Goal: Information Seeking & Learning: Learn about a topic

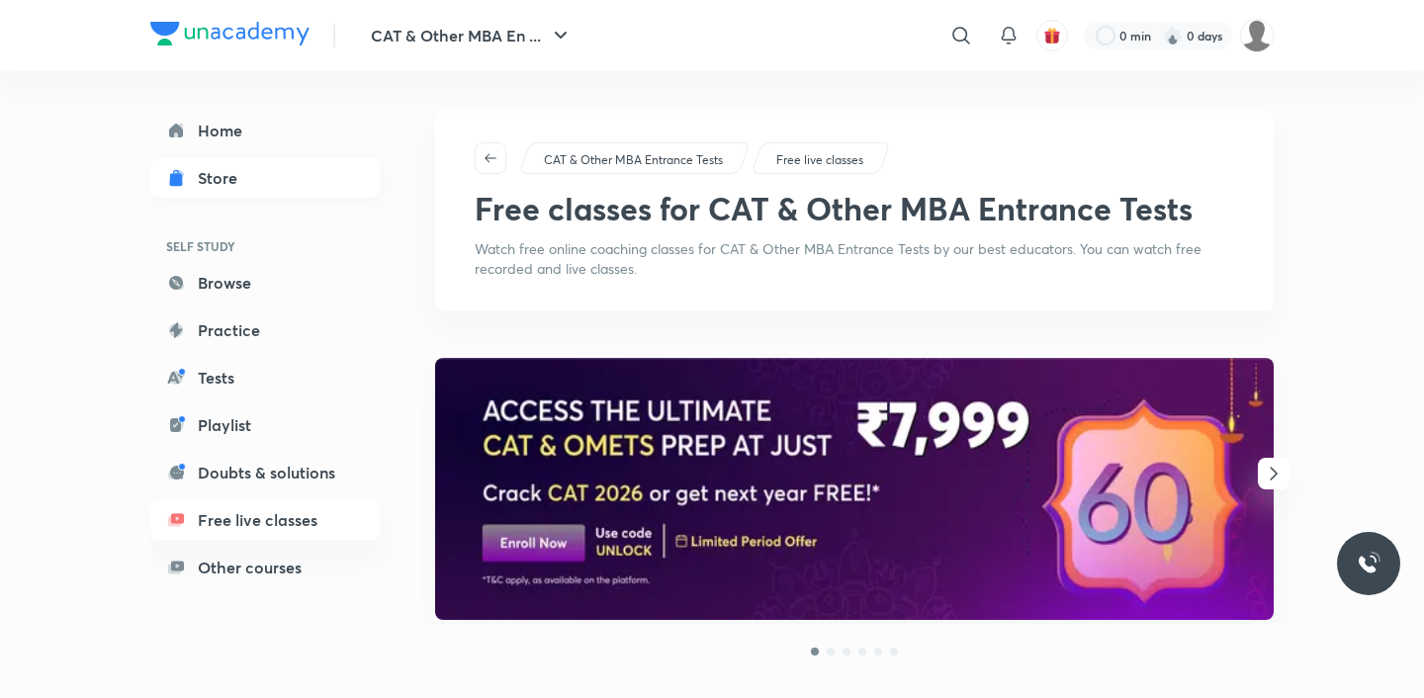
click at [353, 185] on link "Store" at bounding box center [264, 178] width 229 height 40
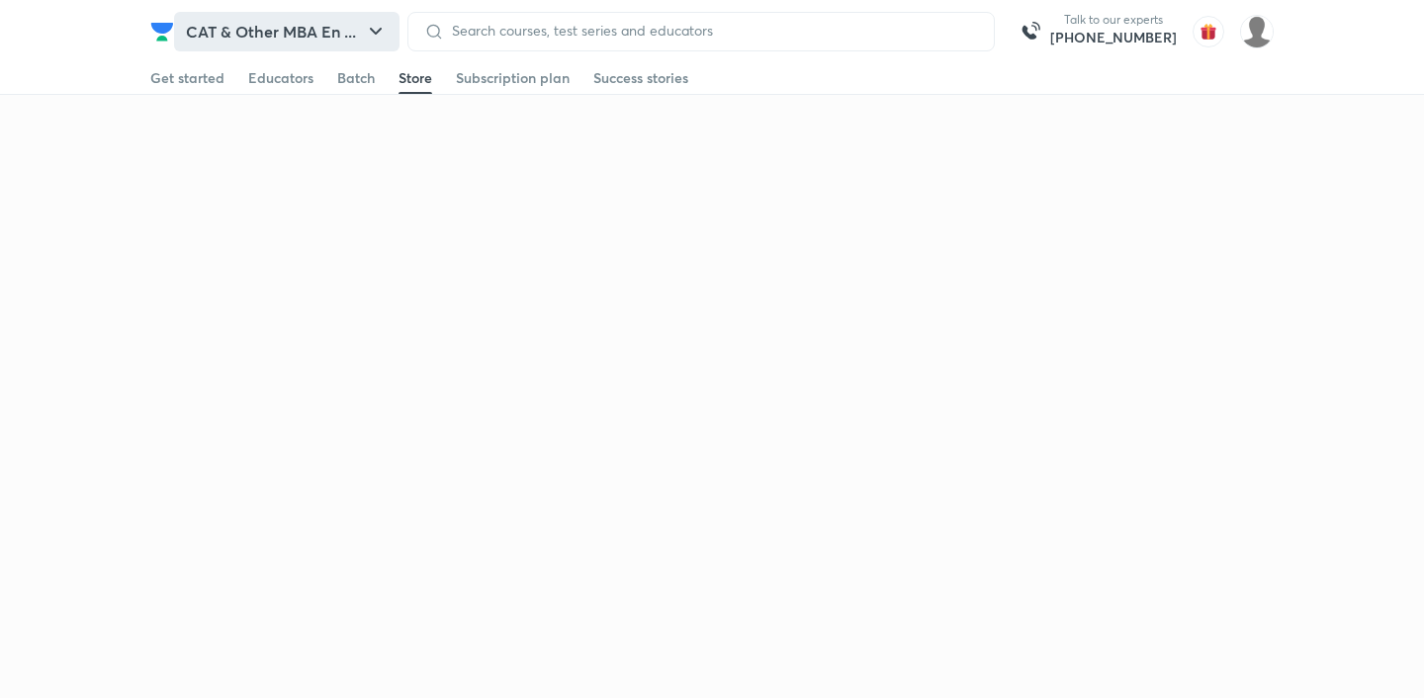
click at [299, 40] on button "CAT & Other MBA En ..." at bounding box center [286, 32] width 225 height 40
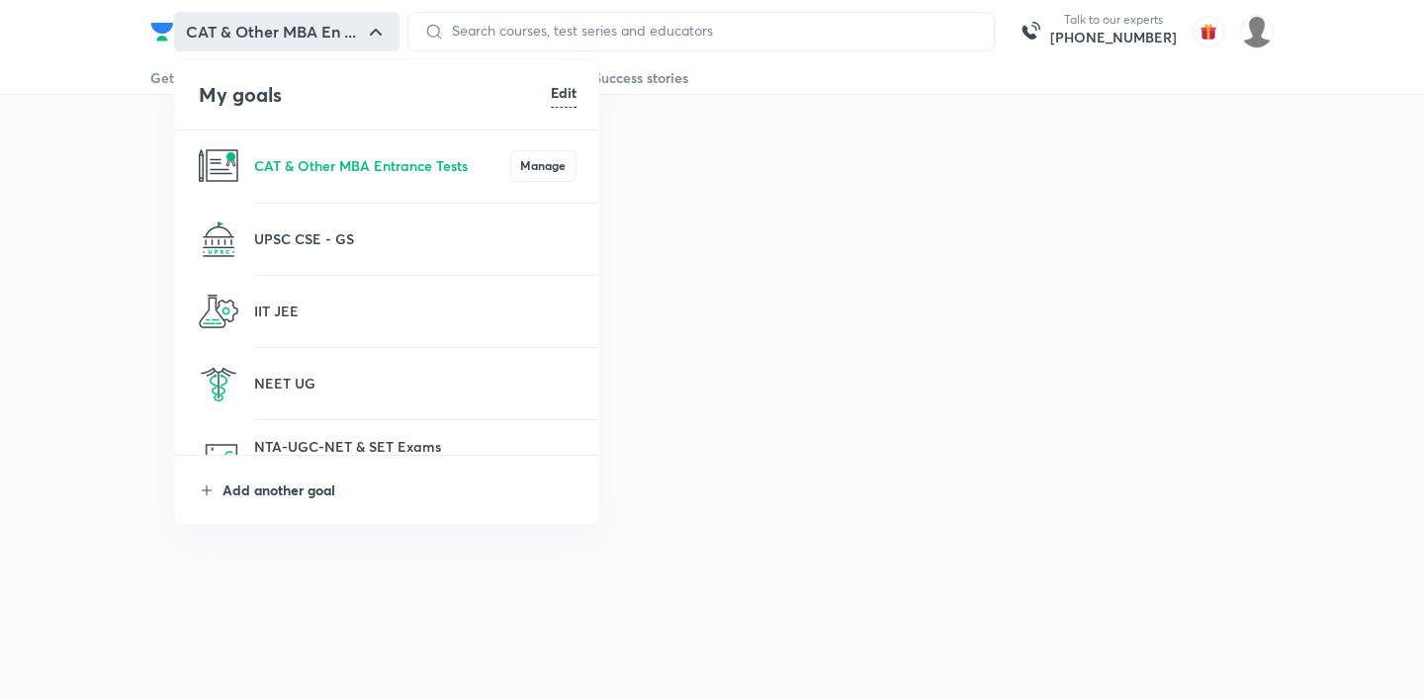
click at [340, 480] on p "Add another goal" at bounding box center [399, 490] width 354 height 21
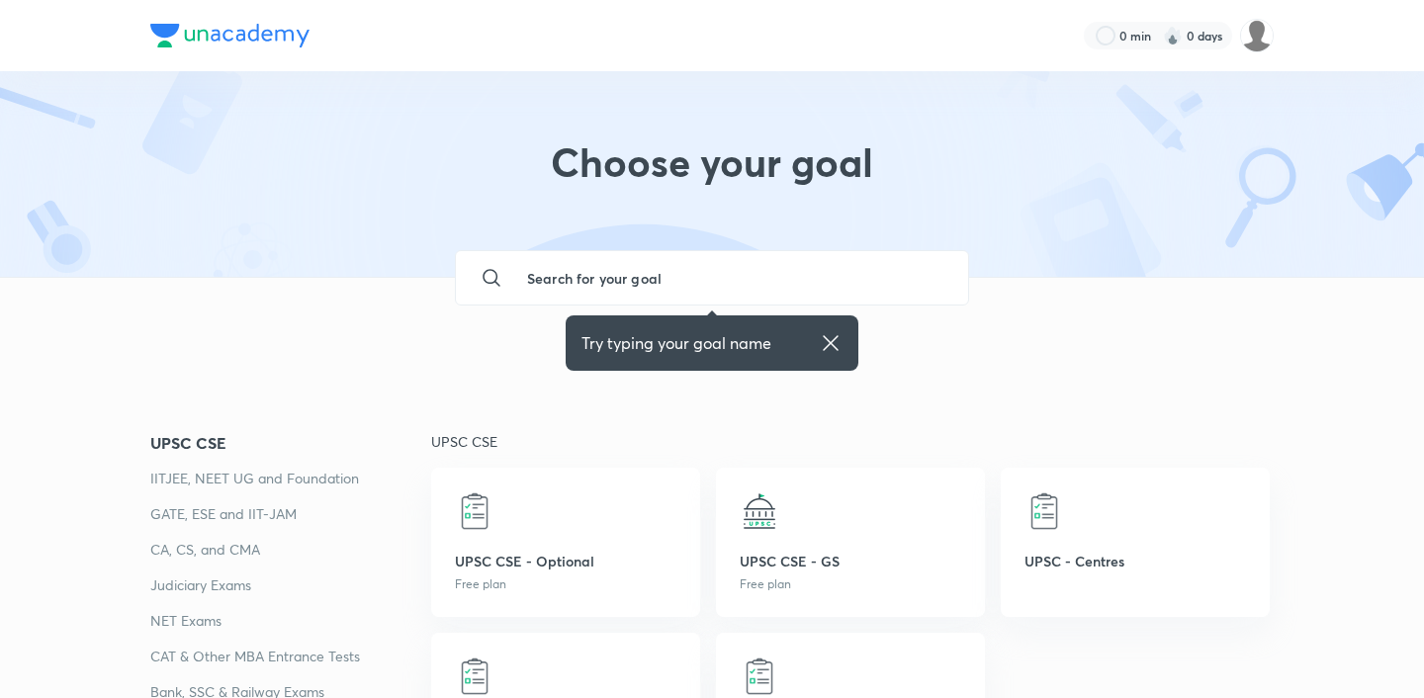
click at [593, 289] on input "text" at bounding box center [731, 277] width 441 height 53
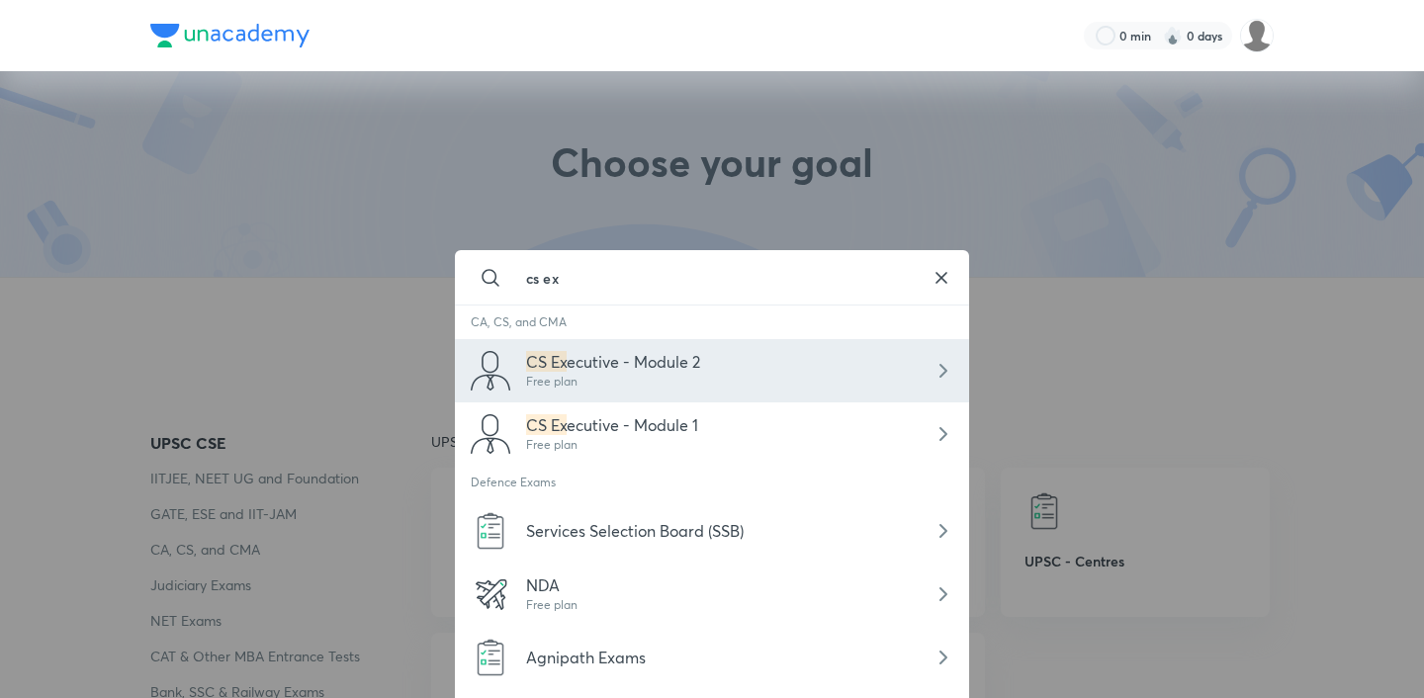
click at [687, 397] on div "CS Ex ecutive - Module 2 Free plan" at bounding box center [712, 370] width 514 height 63
type input "CS Executive - Module 2"
